Goal: Task Accomplishment & Management: Manage account settings

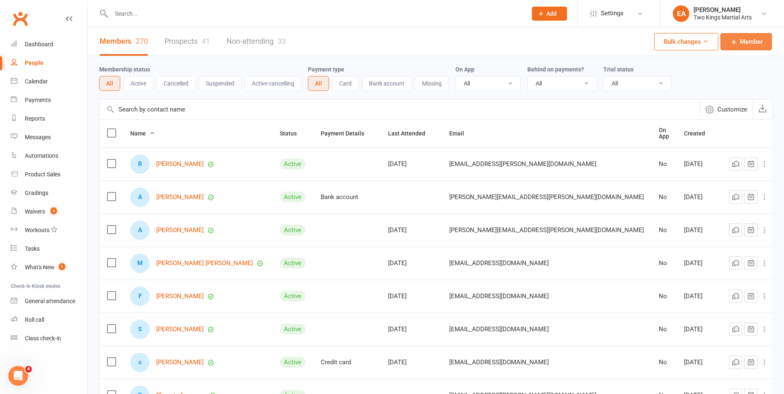
click at [760, 46] on span "Member" at bounding box center [751, 42] width 23 height 10
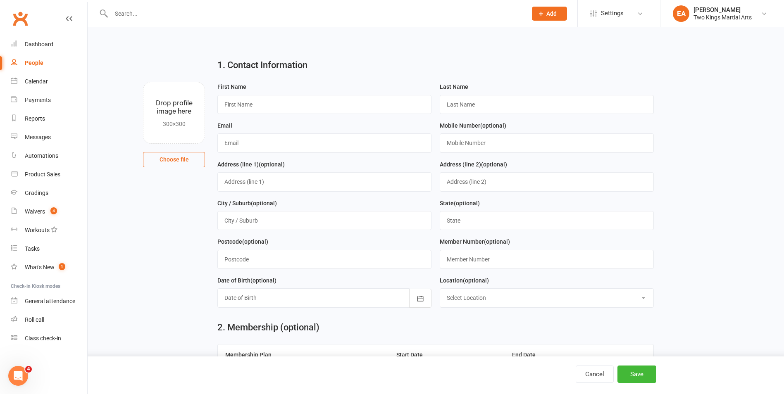
click at [68, 18] on icon at bounding box center [69, 18] width 7 height 7
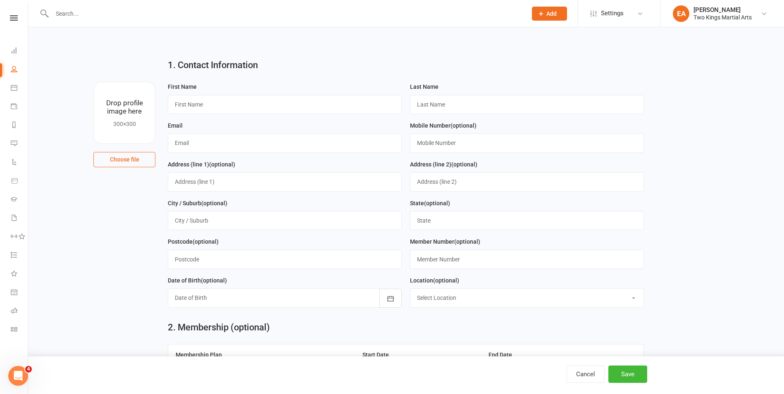
click at [89, 13] on input "text" at bounding box center [286, 14] width 472 height 12
click at [20, 65] on link "People" at bounding box center [19, 70] width 17 height 19
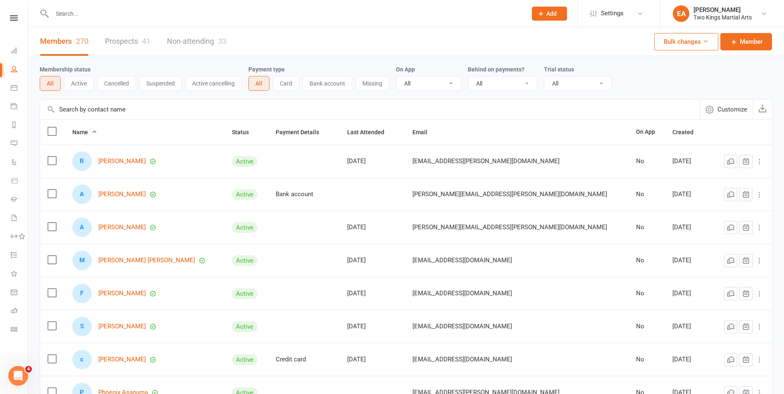
click at [67, 18] on input "text" at bounding box center [286, 14] width 472 height 12
type input "[PERSON_NAME]"
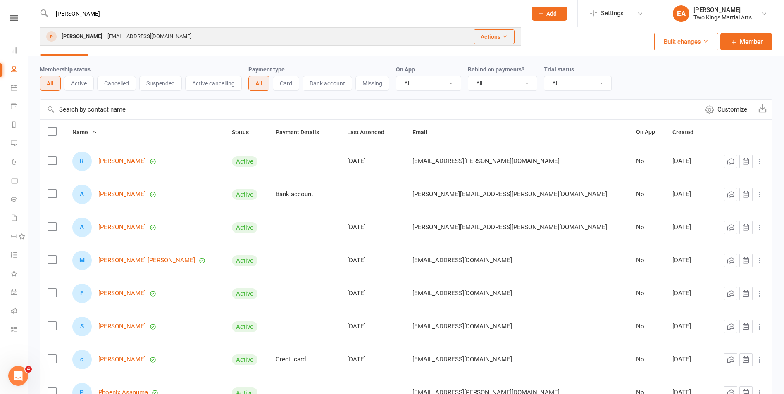
click at [133, 37] on div "[EMAIL_ADDRESS][DOMAIN_NAME]" at bounding box center [149, 37] width 89 height 12
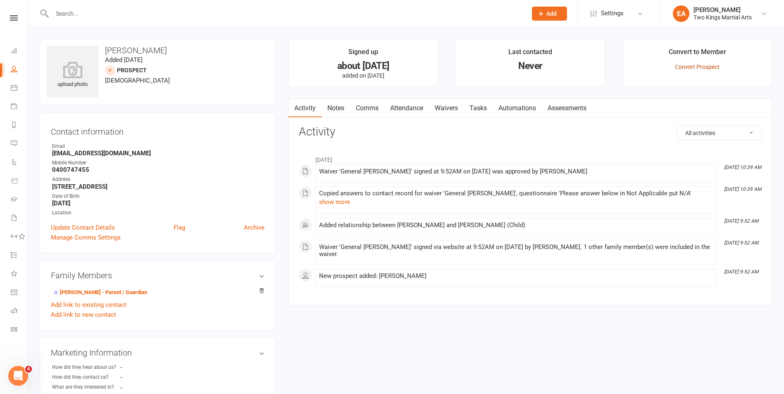
click at [680, 67] on link "Convert Prospect" at bounding box center [697, 67] width 45 height 7
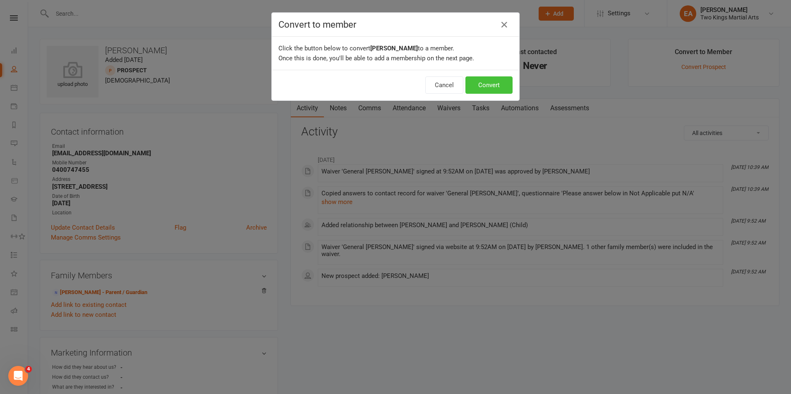
click at [498, 89] on button "Convert" at bounding box center [488, 84] width 47 height 17
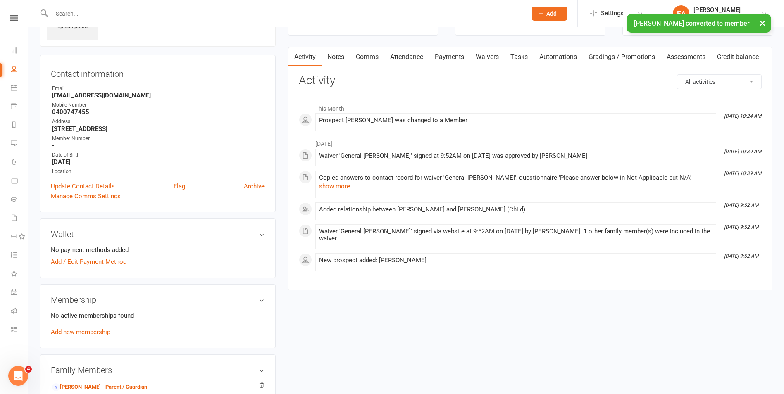
scroll to position [165, 0]
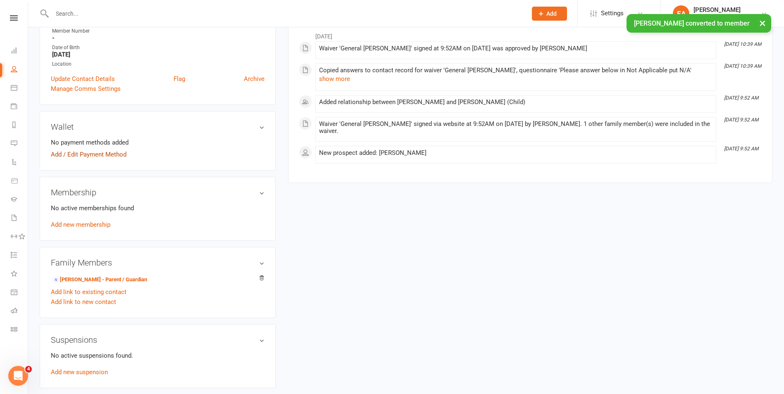
click at [111, 158] on link "Add / Edit Payment Method" at bounding box center [89, 155] width 76 height 10
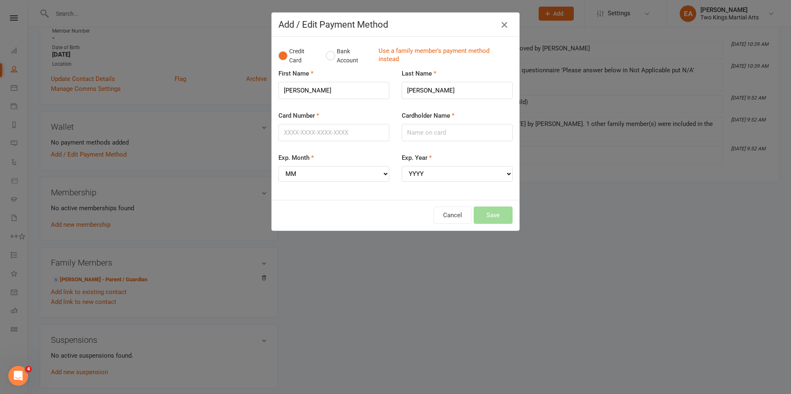
click at [507, 25] on icon "button" at bounding box center [504, 25] width 10 height 10
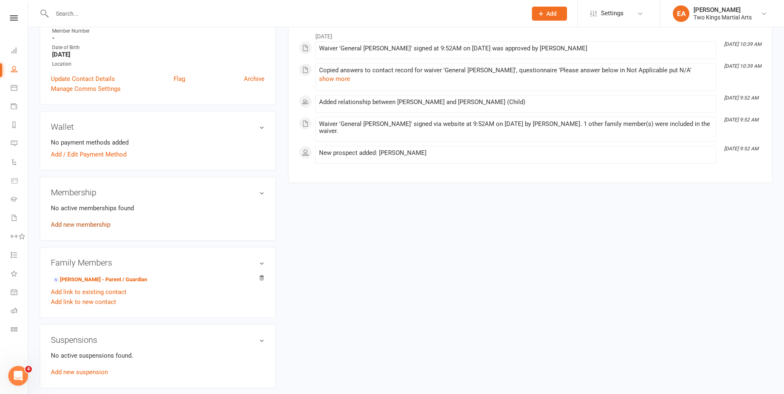
click at [95, 224] on link "Add new membership" at bounding box center [81, 224] width 60 height 7
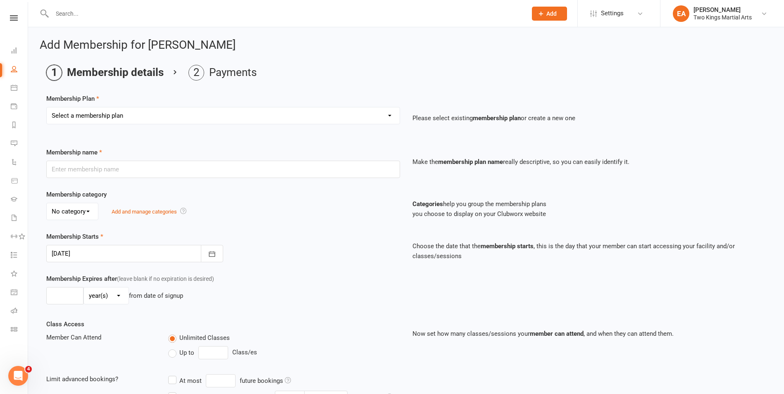
click at [161, 117] on select "Select a membership plan Create new Membership Plan 10 Visit Pass 2 Classes a w…" at bounding box center [223, 116] width 353 height 17
select select "1"
click at [47, 108] on select "Select a membership plan Create new Membership Plan 10 Visit Pass 2 Classes a w…" at bounding box center [223, 116] width 353 height 17
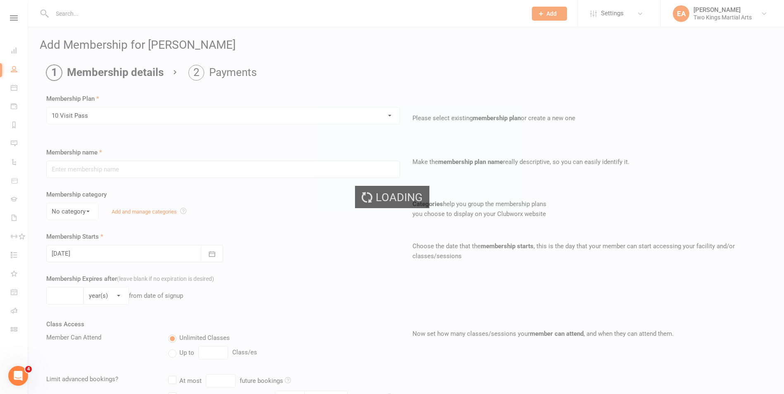
type input "10 Visit Pass"
select select "1"
type input "6"
select select "2"
type input "10"
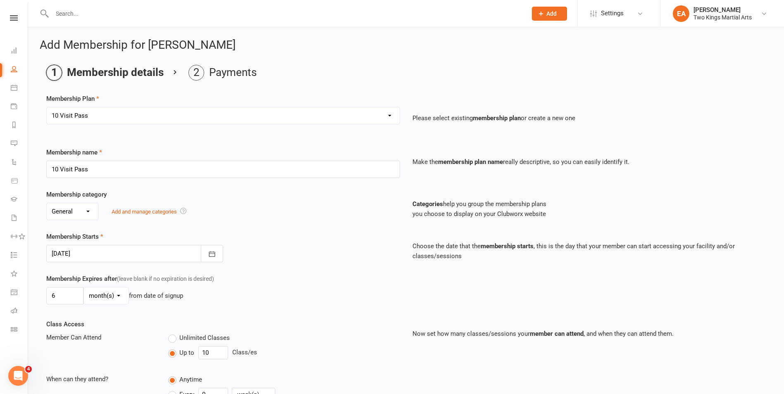
scroll to position [170, 0]
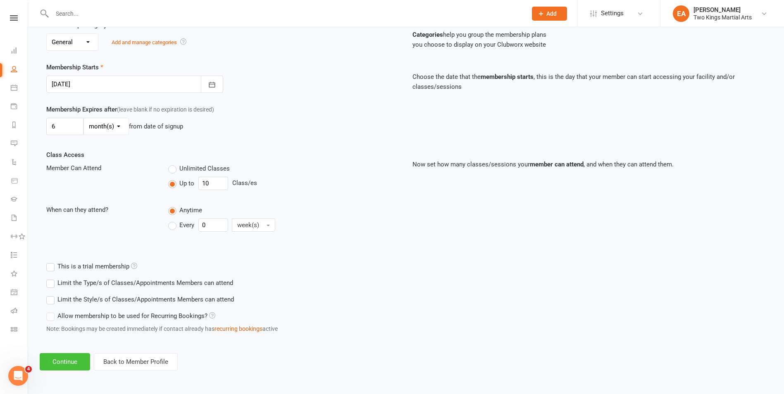
click at [79, 361] on button "Continue" at bounding box center [65, 362] width 50 height 17
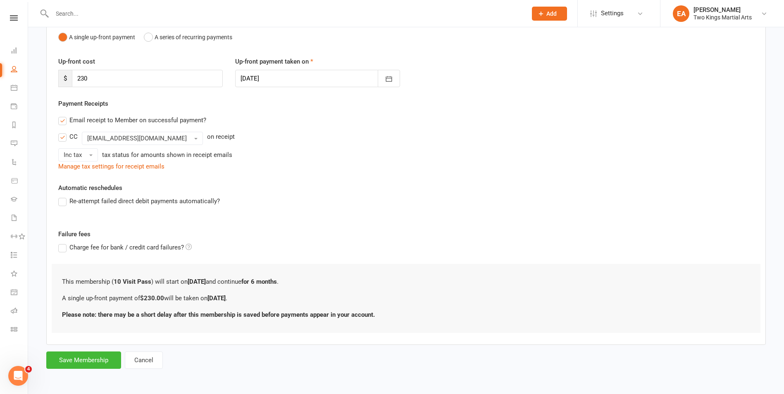
scroll to position [0, 0]
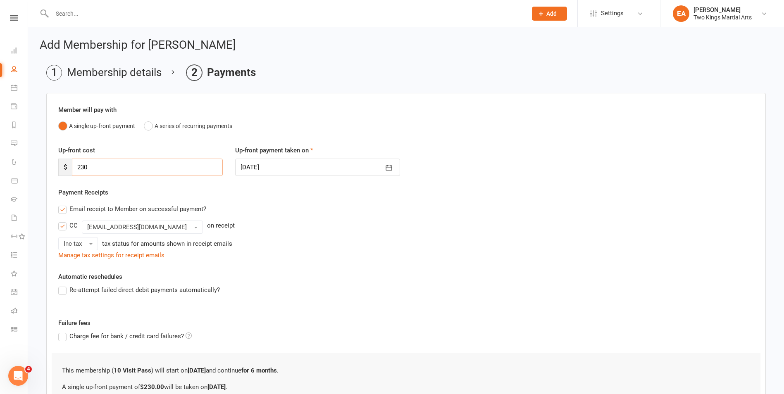
drag, startPoint x: 106, startPoint y: 168, endPoint x: 62, endPoint y: 169, distance: 43.4
click at [62, 169] on div "$ 230" at bounding box center [140, 167] width 165 height 17
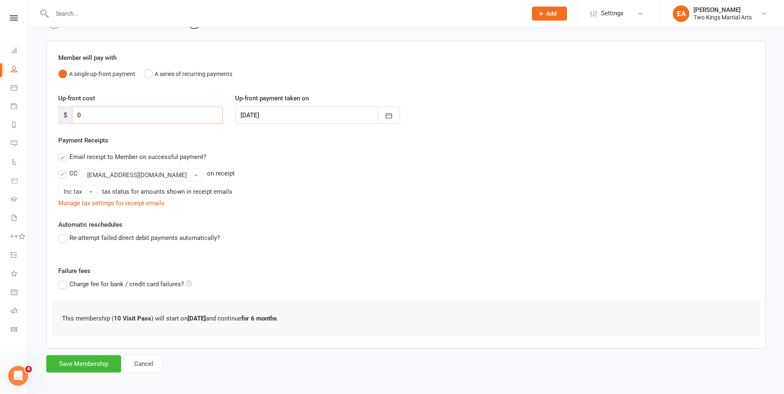
scroll to position [56, 0]
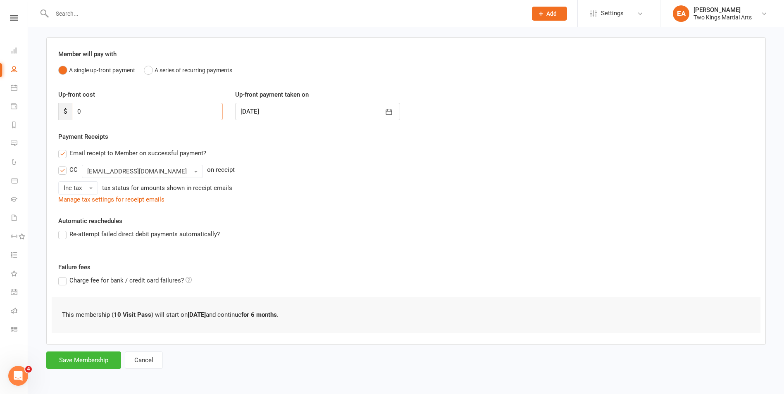
type input "0"
click at [67, 154] on label "Email receipt to Member on successful payment?" at bounding box center [132, 153] width 148 height 10
click at [64, 148] on input "Email receipt to Member on successful payment?" at bounding box center [60, 148] width 5 height 0
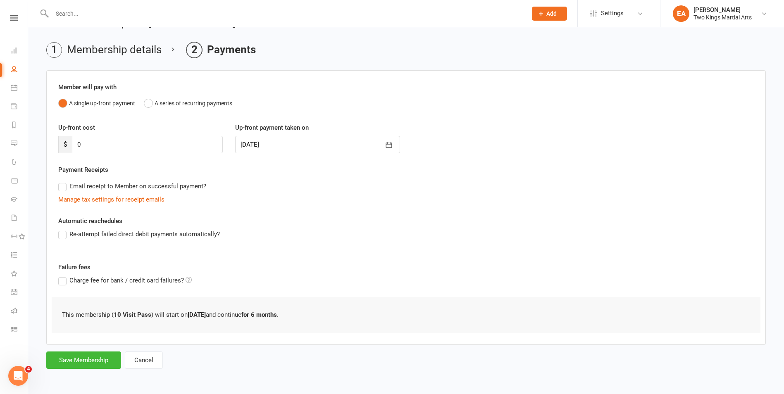
scroll to position [23, 0]
click at [93, 359] on button "Save Membership" at bounding box center [83, 360] width 75 height 17
